Goal: Find specific page/section: Find specific page/section

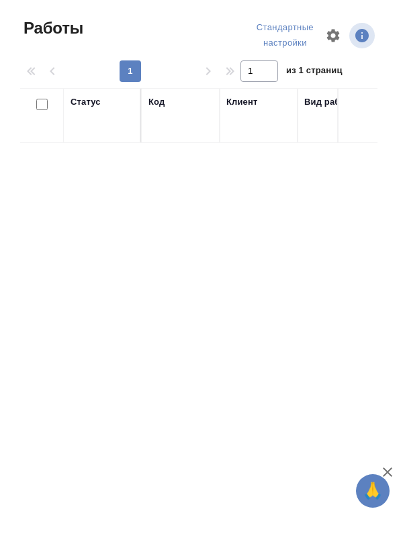
click at [330, 32] on icon "button" at bounding box center [333, 35] width 13 height 13
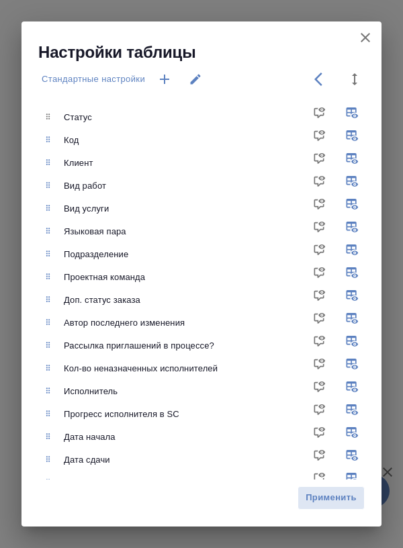
click at [367, 33] on icon "button" at bounding box center [365, 38] width 16 height 16
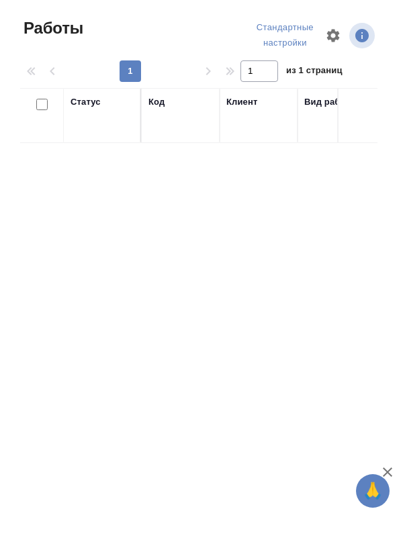
click at [54, 26] on span "Работы" at bounding box center [51, 27] width 63 height 21
click at [44, 21] on span "Работы" at bounding box center [51, 27] width 63 height 21
click at [39, 23] on span "Работы" at bounding box center [51, 27] width 63 height 21
click at [29, 64] on div "1 1 из 1 страниц" at bounding box center [204, 70] width 368 height 21
click at [38, 27] on span "Работы" at bounding box center [51, 27] width 63 height 21
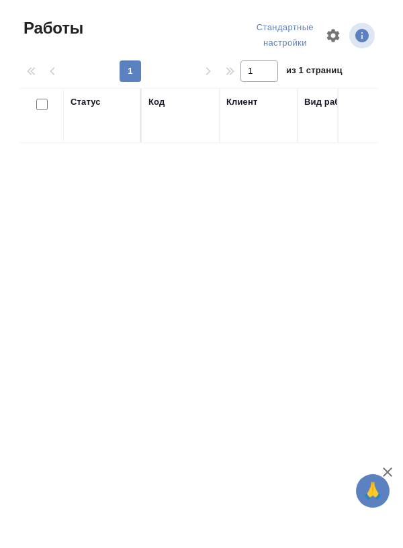
click at [40, 21] on span "Работы" at bounding box center [51, 27] width 63 height 21
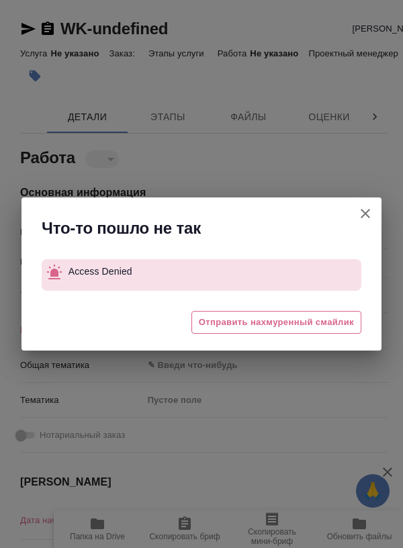
type textarea "x"
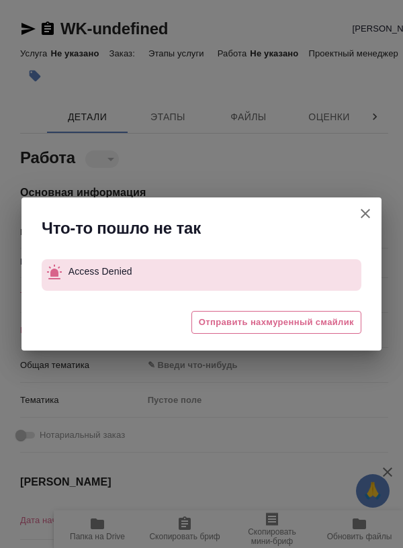
click at [369, 209] on icon "button" at bounding box center [364, 213] width 9 height 9
type textarea "x"
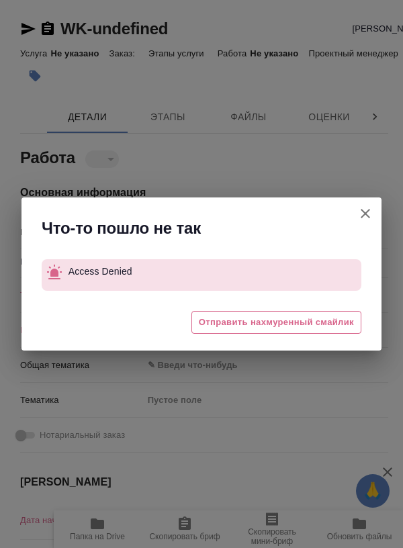
type textarea "x"
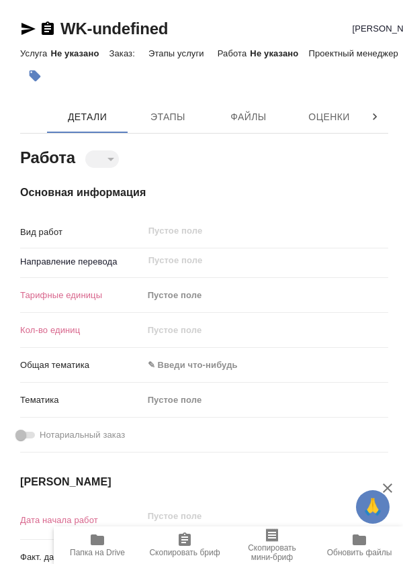
type textarea "x"
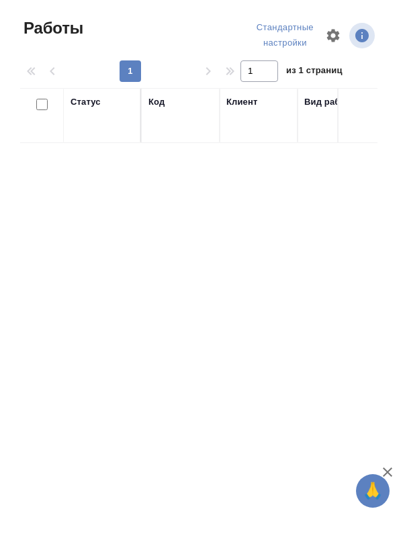
click at [38, 44] on div "Работы" at bounding box center [81, 35] width 123 height 36
